Goal: Information Seeking & Learning: Learn about a topic

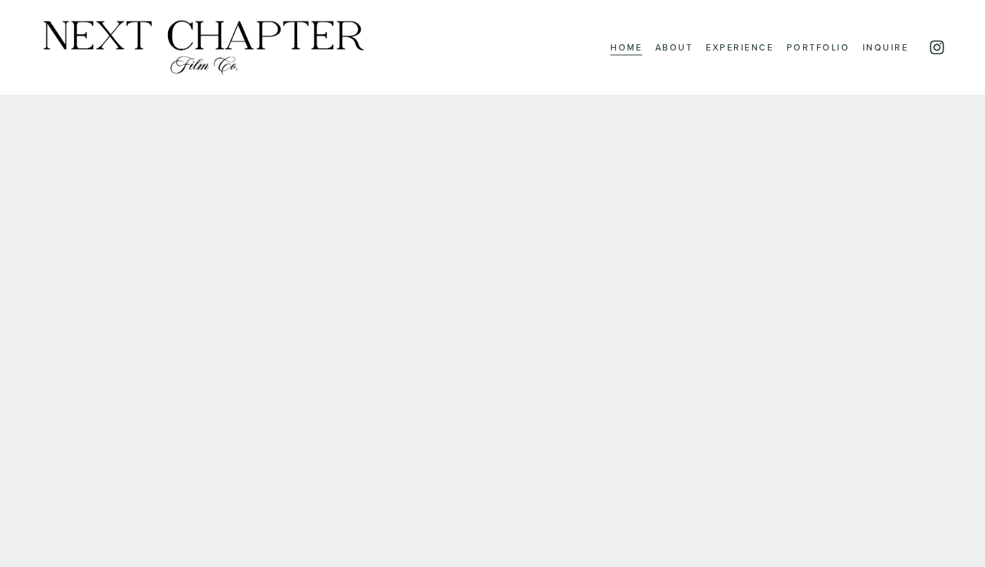
click at [809, 42] on link "Portfolio" at bounding box center [819, 47] width 64 height 17
click at [816, 51] on link "Portfolio" at bounding box center [819, 47] width 64 height 17
